Goal: Task Accomplishment & Management: Manage account settings

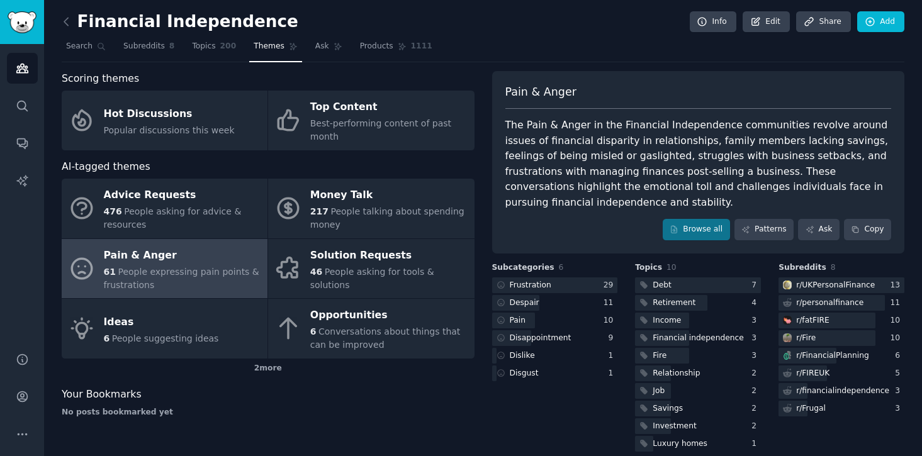
scroll to position [12, 0]
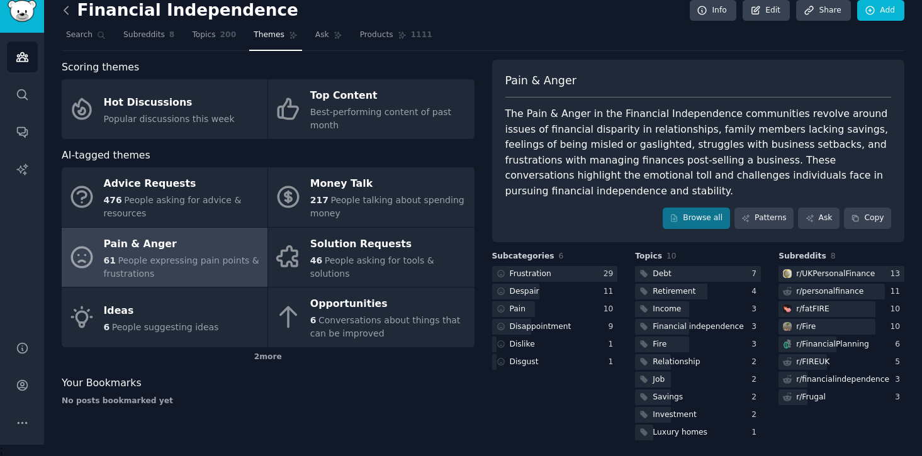
click at [66, 6] on icon at bounding box center [66, 10] width 4 height 8
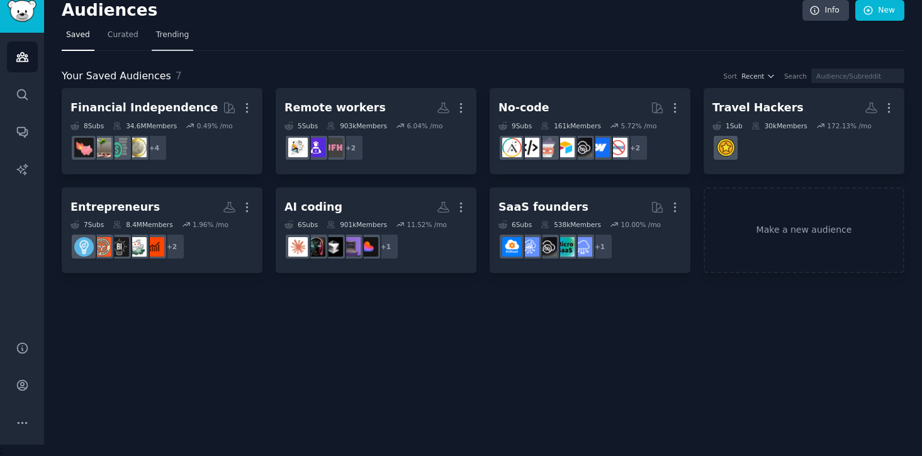
click at [181, 35] on span "Trending" at bounding box center [172, 35] width 33 height 11
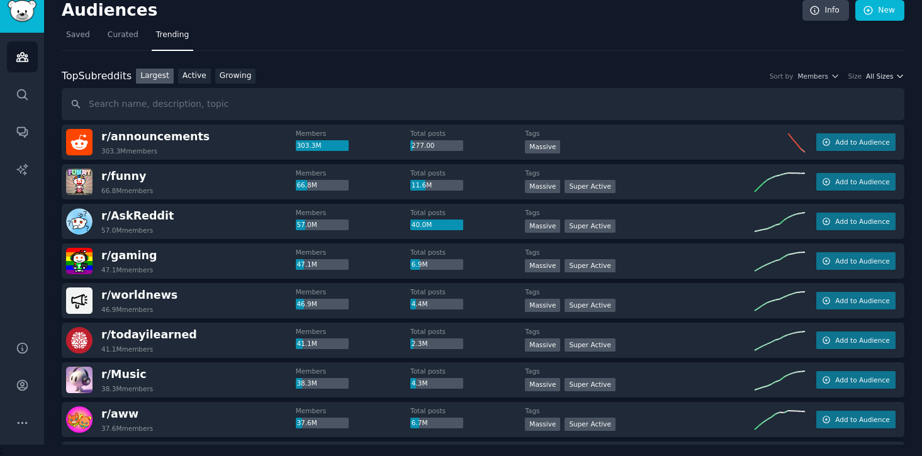
click at [895, 78] on icon "button" at bounding box center [899, 76] width 9 height 9
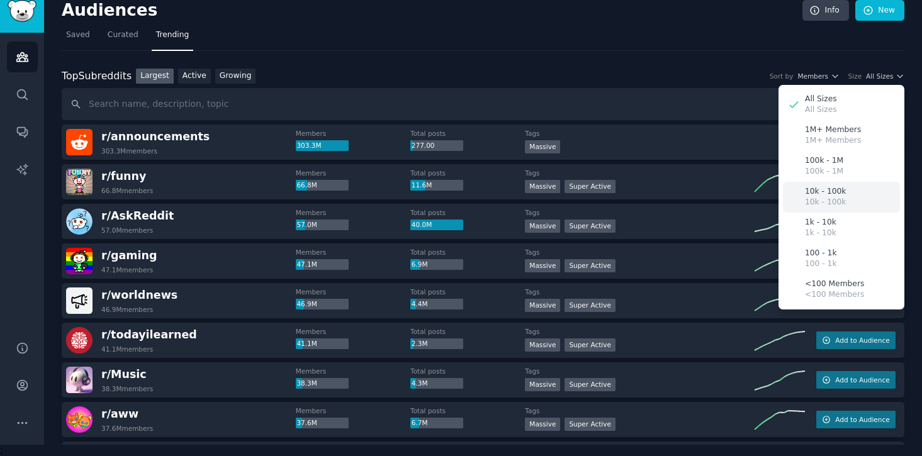
click at [825, 202] on p "10k - 100k" at bounding box center [825, 202] width 41 height 11
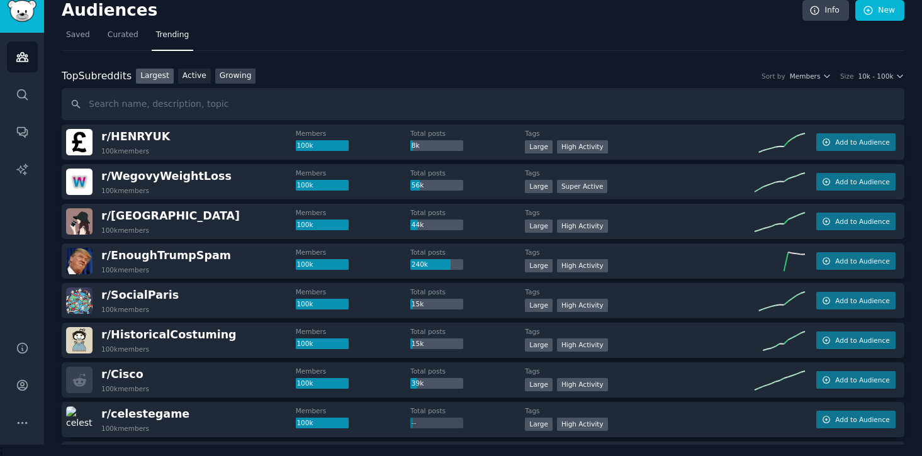
click at [220, 72] on link "Growing" at bounding box center [235, 77] width 41 height 16
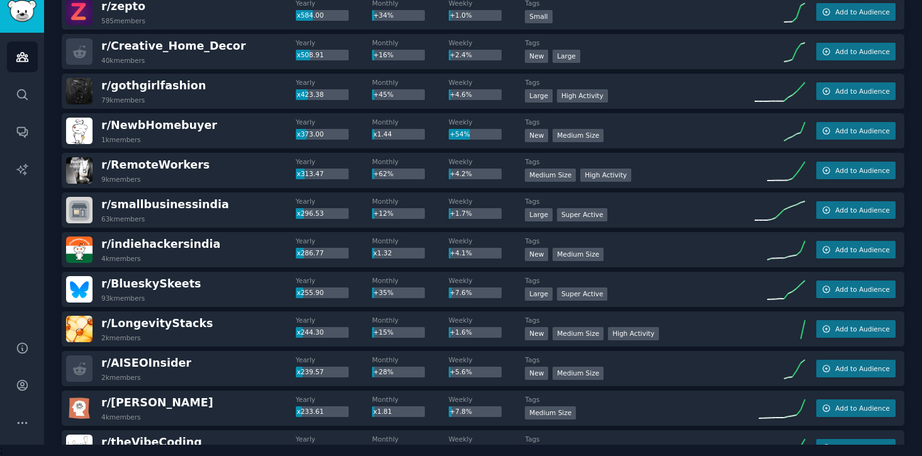
scroll to position [454, 0]
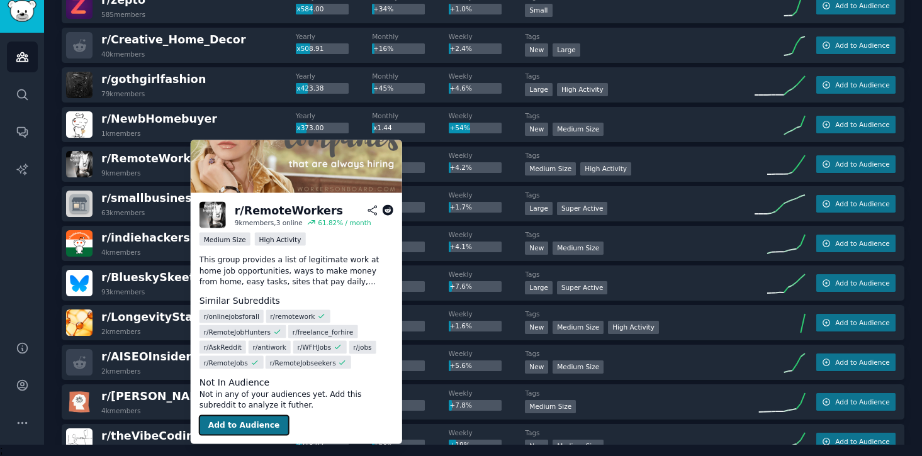
click at [227, 428] on button "Add to Audience" at bounding box center [243, 425] width 89 height 20
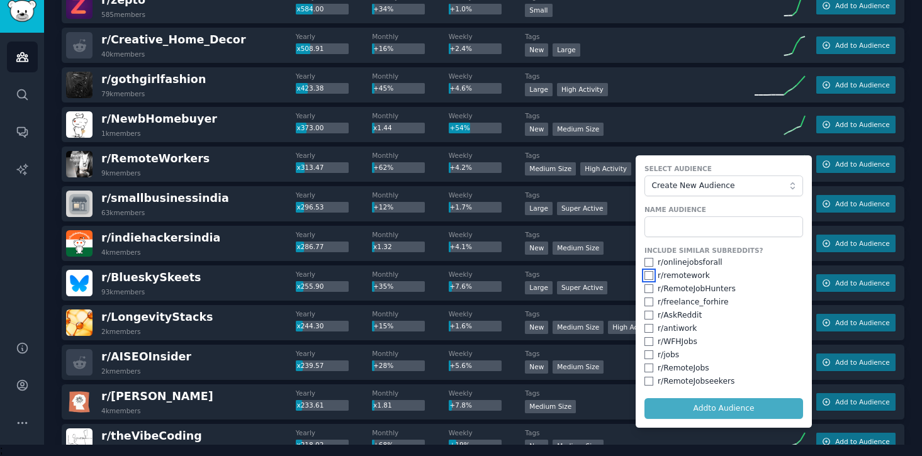
click at [649, 276] on input "checkbox" at bounding box center [648, 275] width 9 height 9
checkbox input "true"
click at [649, 288] on input "checkbox" at bounding box center [648, 288] width 9 height 9
checkbox input "true"
click at [647, 340] on input "checkbox" at bounding box center [648, 341] width 9 height 9
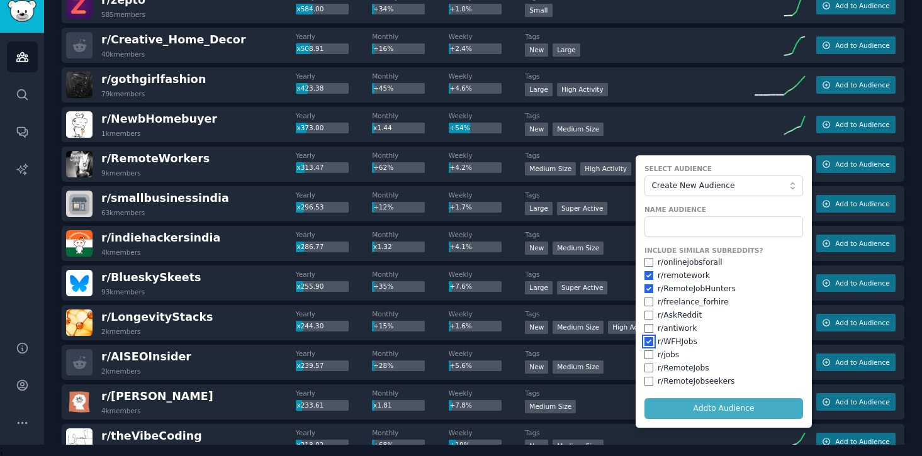
checkbox input "true"
click at [649, 364] on input "checkbox" at bounding box center [648, 368] width 9 height 9
checkbox input "true"
click at [647, 379] on input "checkbox" at bounding box center [648, 381] width 9 height 9
checkbox input "true"
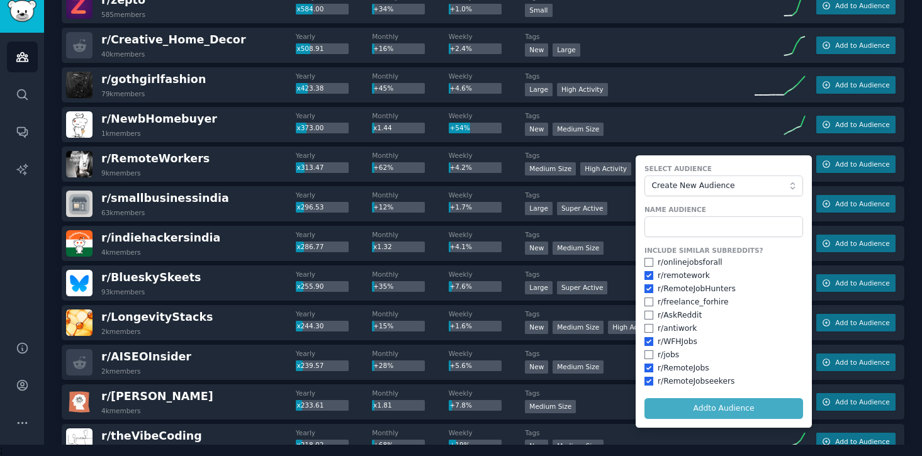
click at [679, 404] on form "Select Audience Create New Audience Name Audience Include Similar Subreddits? r…" at bounding box center [723, 291] width 176 height 272
click at [739, 225] on input "text" at bounding box center [723, 226] width 159 height 21
click at [743, 186] on span "Create New Audience" at bounding box center [721, 186] width 138 height 11
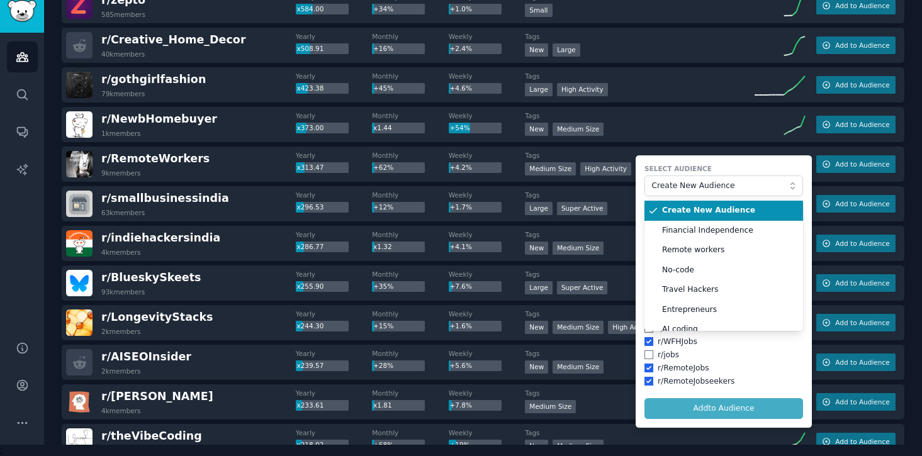
click at [729, 209] on span "Create New Audience" at bounding box center [728, 210] width 132 height 11
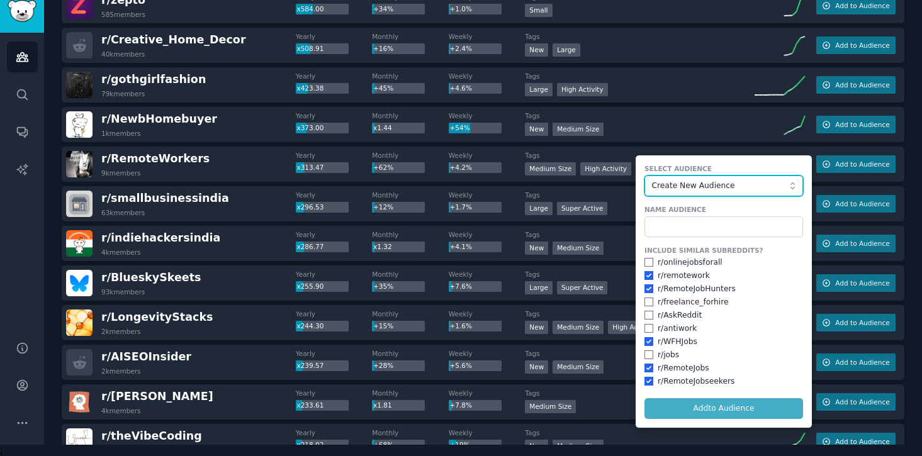
click at [736, 181] on span "Create New Audience" at bounding box center [721, 186] width 138 height 11
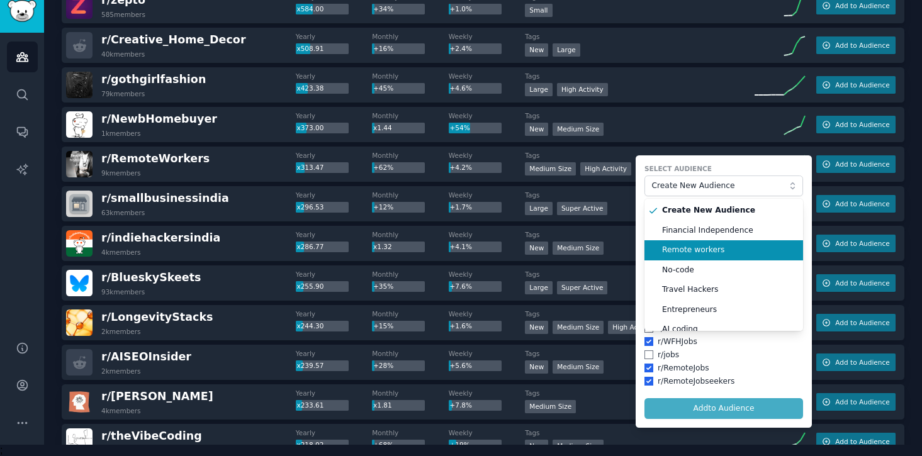
click at [717, 247] on span "Remote workers" at bounding box center [728, 250] width 132 height 11
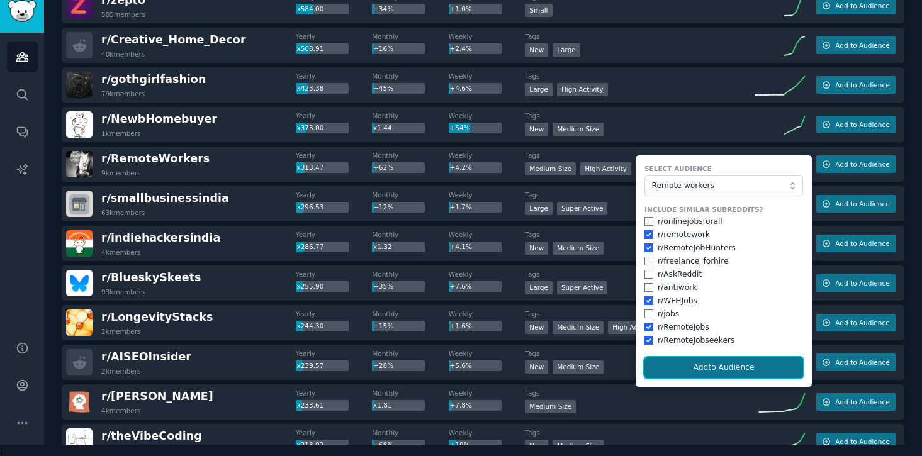
click at [721, 369] on button "Add to Audience" at bounding box center [723, 367] width 159 height 21
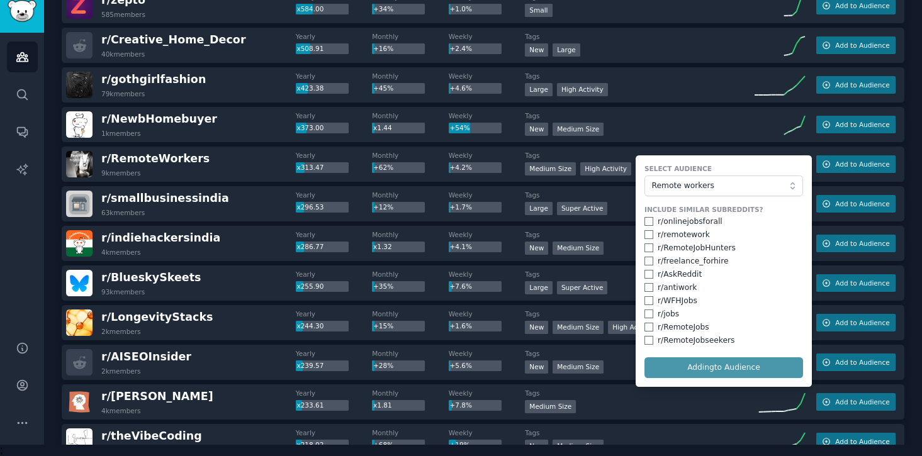
checkbox input "false"
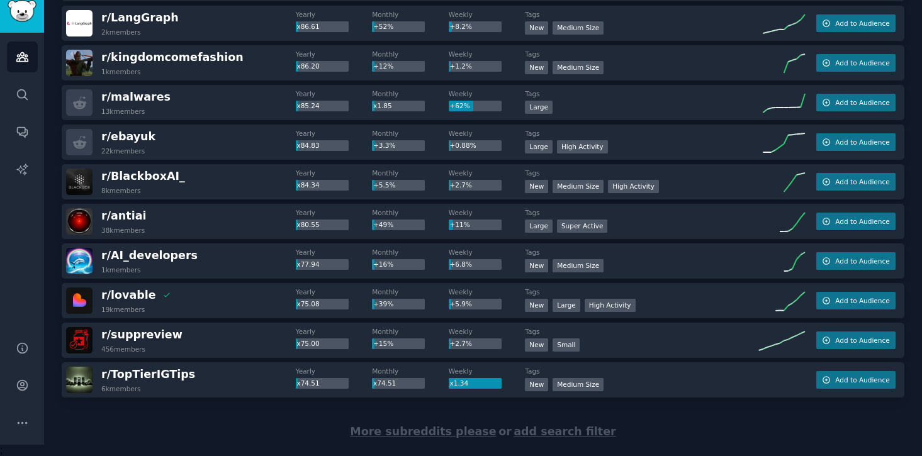
scroll to position [1743, 0]
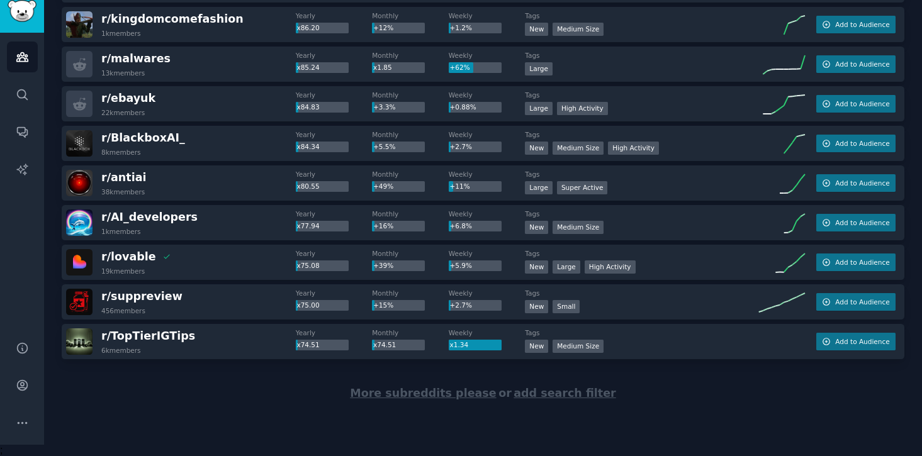
click at [460, 391] on span "More subreddits please" at bounding box center [423, 393] width 146 height 13
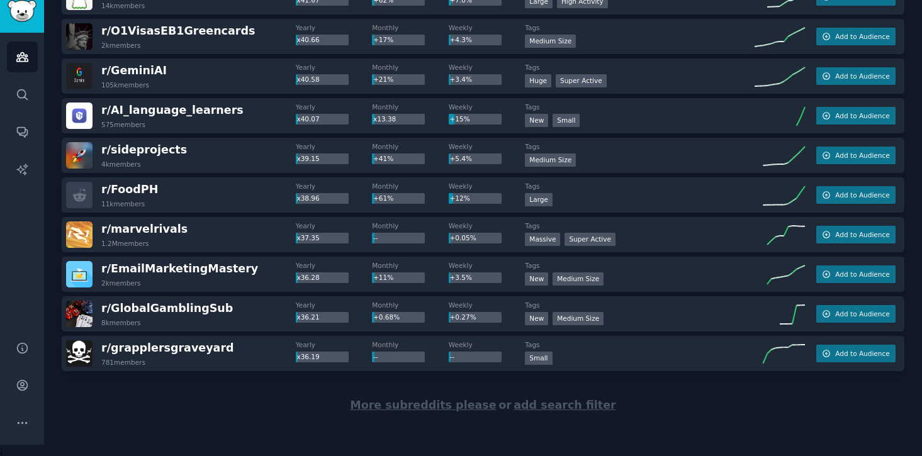
scroll to position [3724, 0]
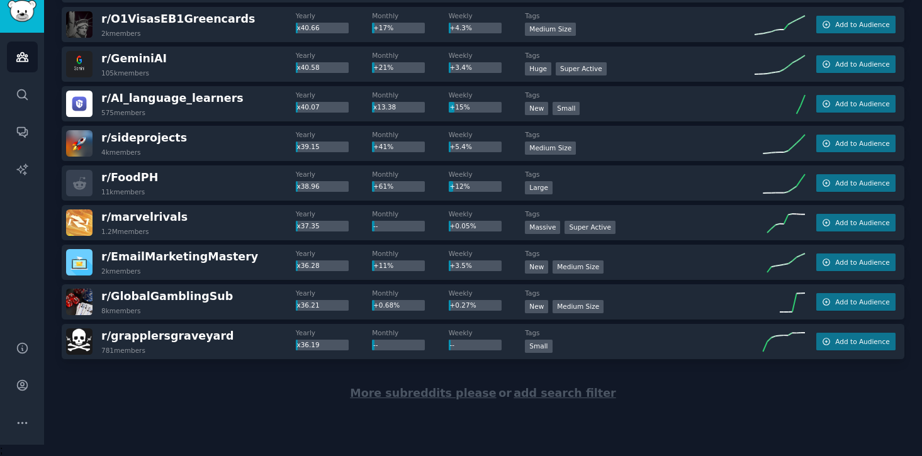
click at [391, 393] on span "More subreddits please" at bounding box center [423, 393] width 146 height 13
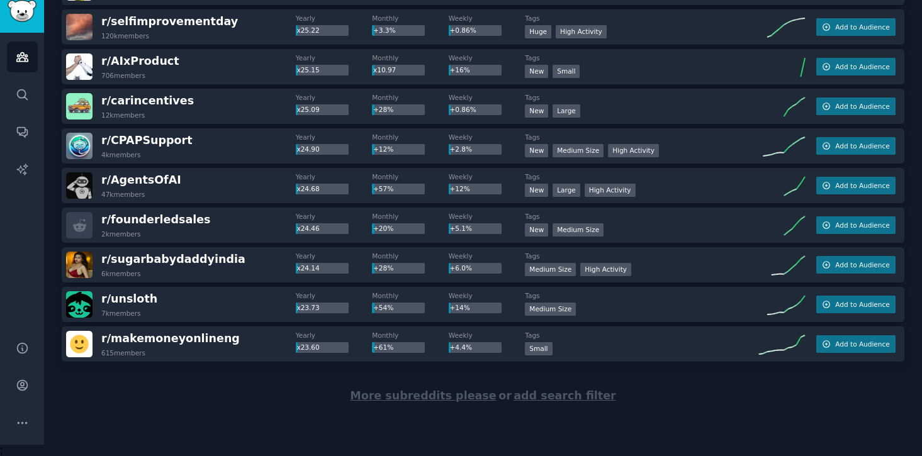
scroll to position [5706, 0]
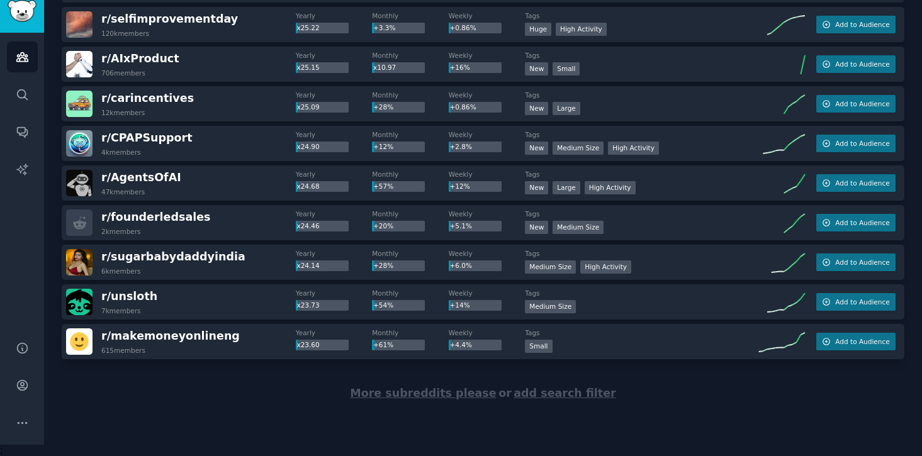
click at [442, 391] on span "More subreddits please" at bounding box center [423, 393] width 146 height 13
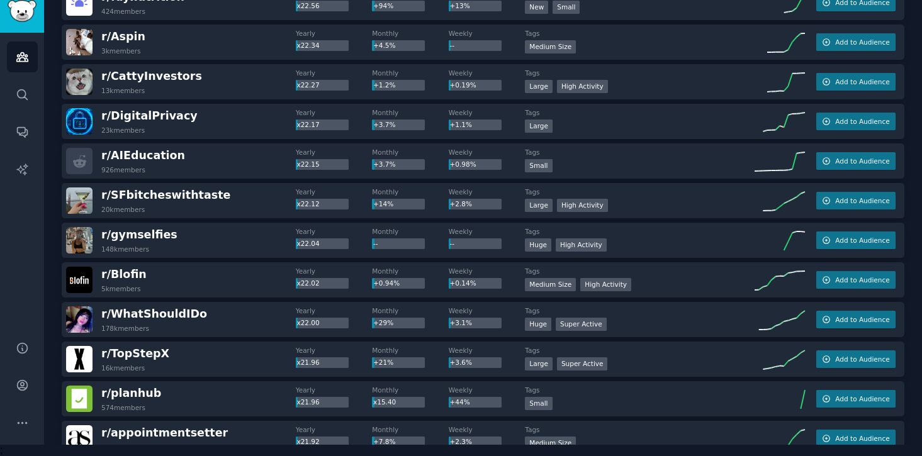
scroll to position [6330, 0]
